Goal: Check status: Check status

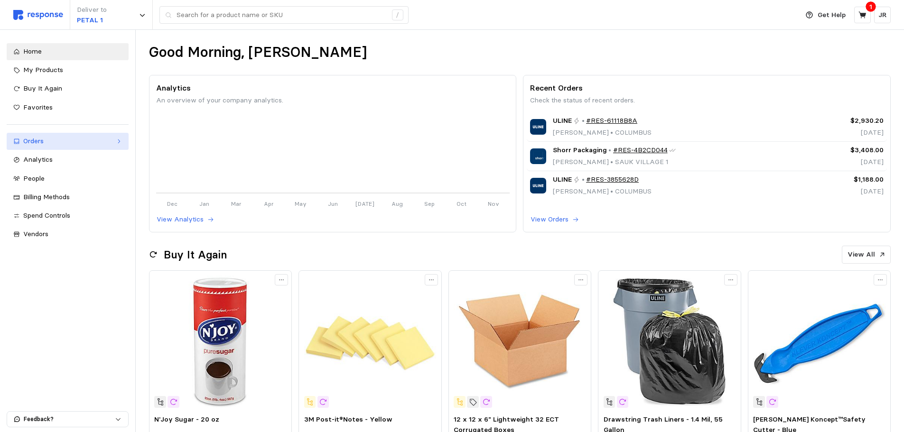
click at [36, 140] on div "Orders" at bounding box center [67, 141] width 89 height 10
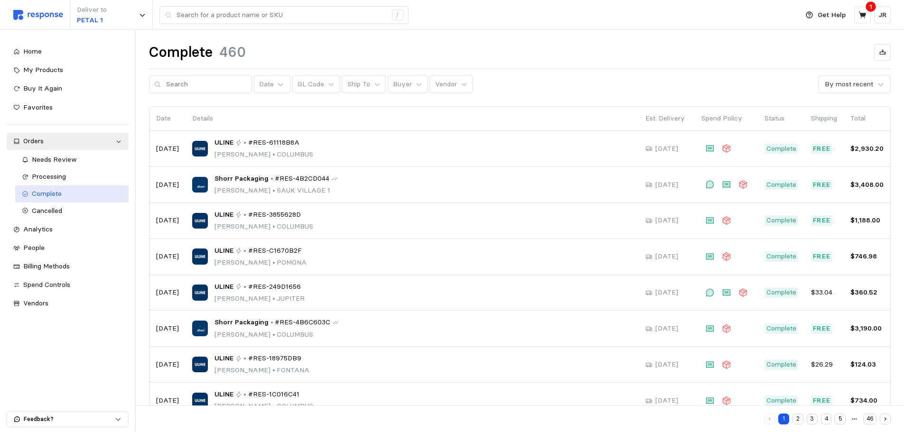
click at [46, 193] on span "Complete" at bounding box center [47, 193] width 30 height 9
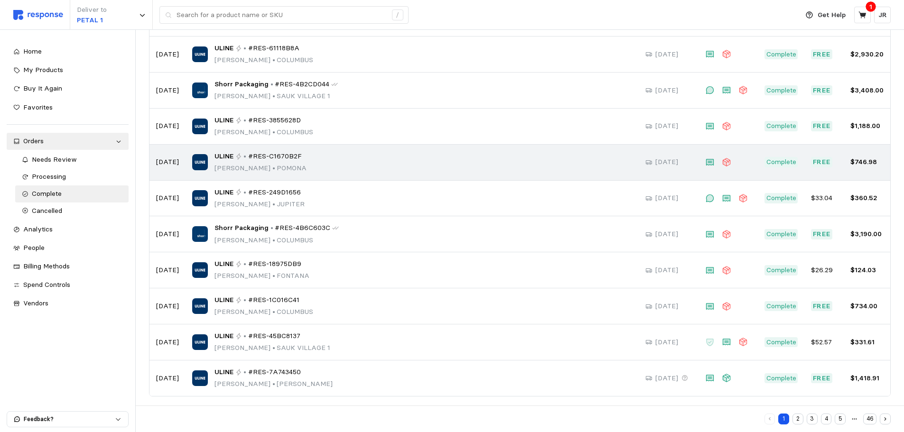
scroll to position [99, 0]
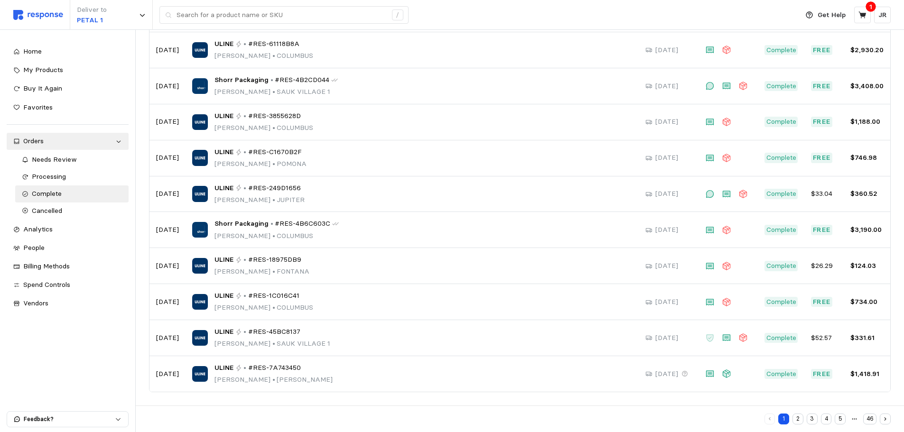
click at [801, 421] on button "2" at bounding box center [798, 419] width 11 height 11
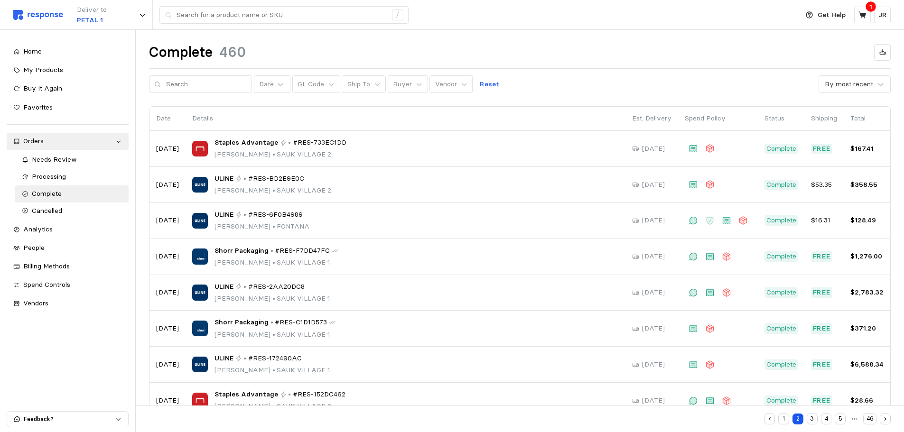
click at [813, 418] on button "3" at bounding box center [812, 419] width 11 height 11
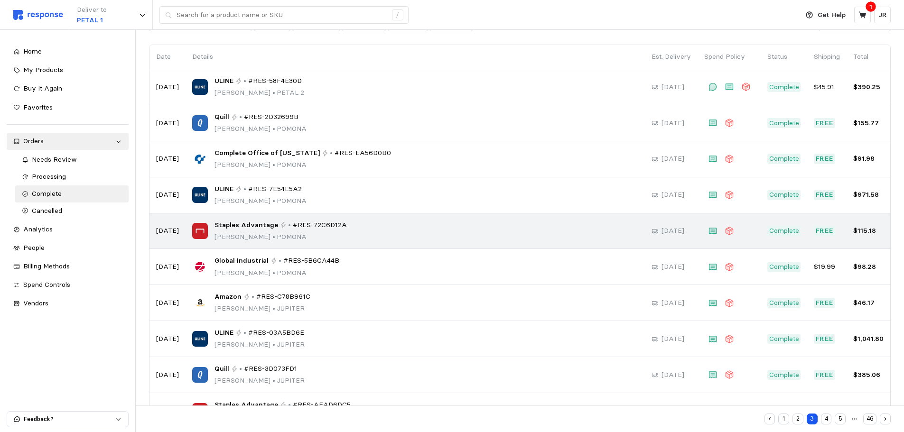
scroll to position [95, 0]
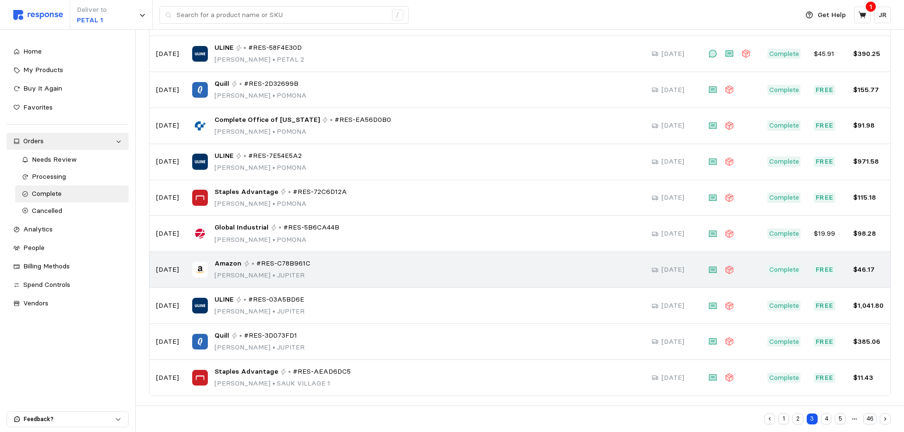
click at [264, 268] on span "#RES-C78B961C" at bounding box center [283, 264] width 54 height 10
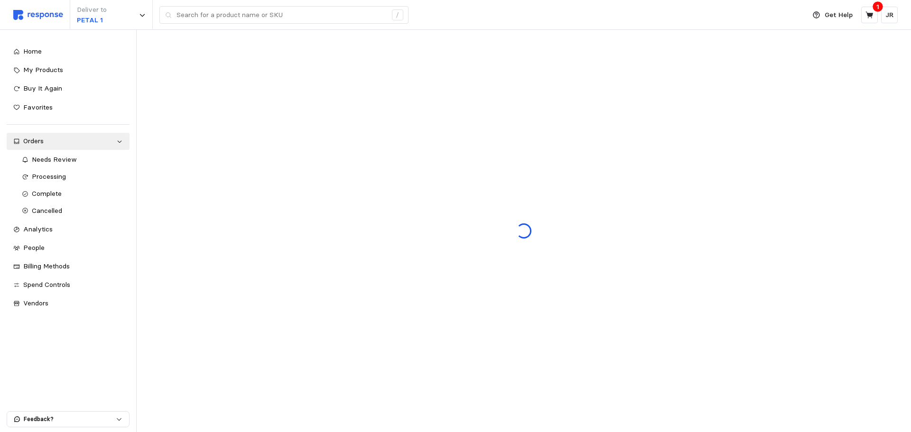
click at [264, 268] on div at bounding box center [524, 231] width 775 height 403
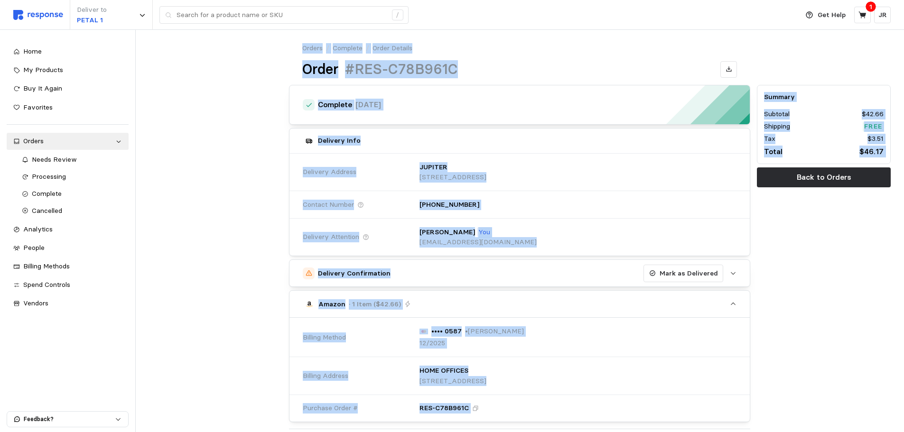
click at [215, 221] on div at bounding box center [216, 367] width 141 height 570
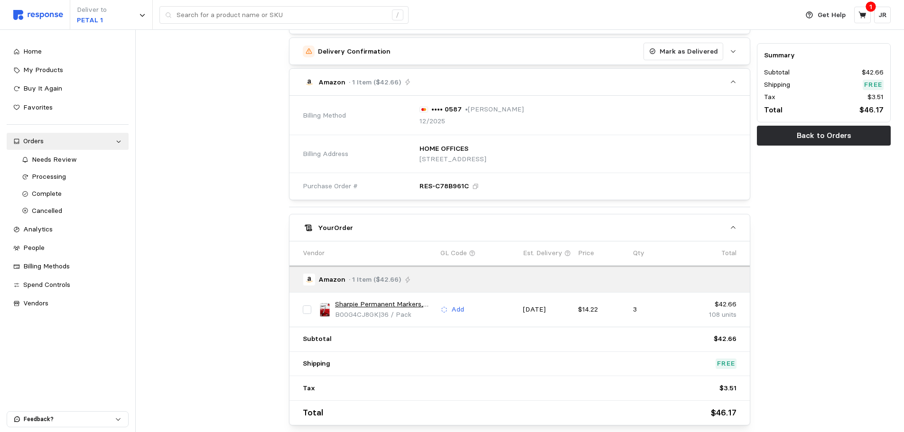
scroll to position [221, 0]
